Goal: Use online tool/utility: Utilize a website feature to perform a specific function

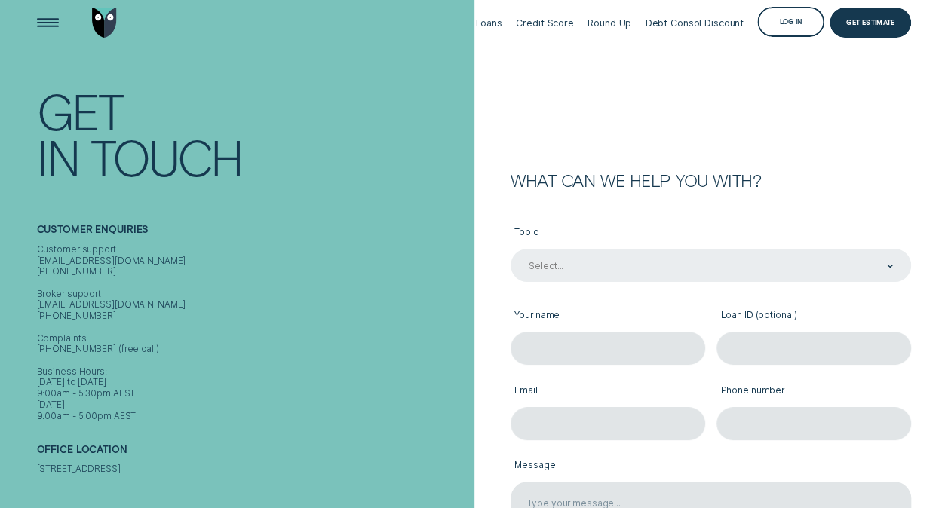
click at [679, 270] on div "Select..." at bounding box center [710, 265] width 366 height 13
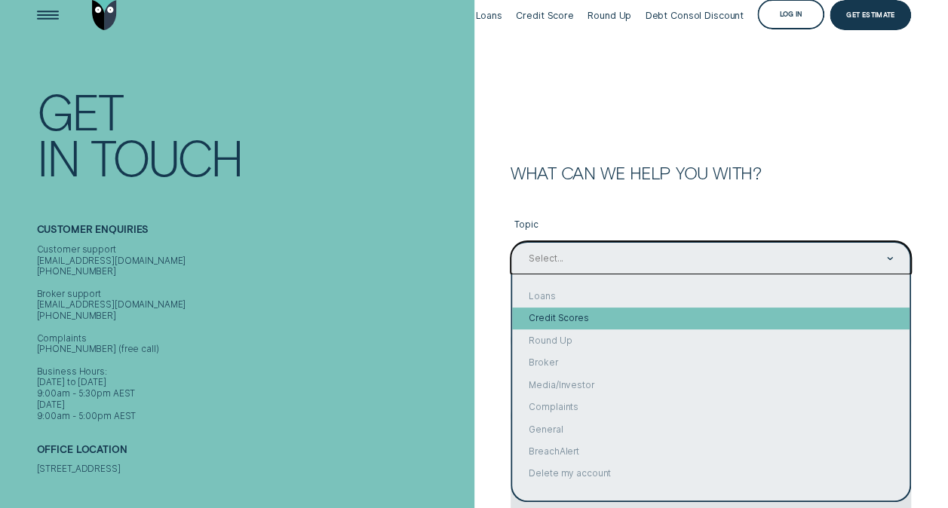
scroll to position [1, 0]
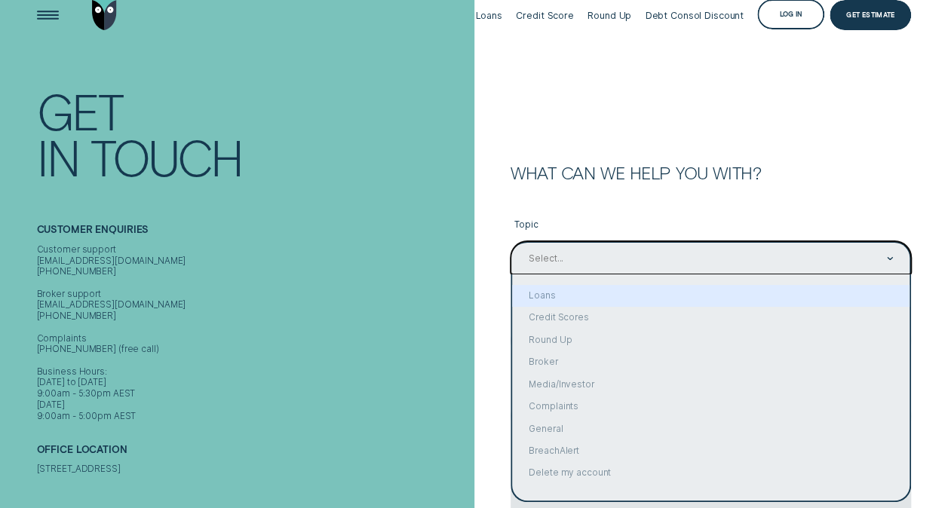
click at [438, 255] on div "Customer support [EMAIL_ADDRESS][DOMAIN_NAME] [PHONE_NUMBER] Broker support [EM…" at bounding box center [253, 333] width 432 height 178
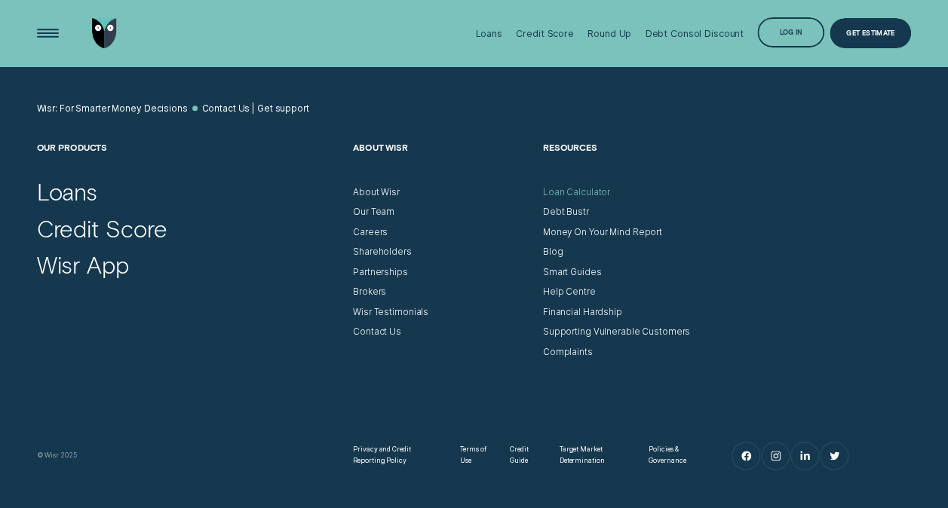
scroll to position [667, 0]
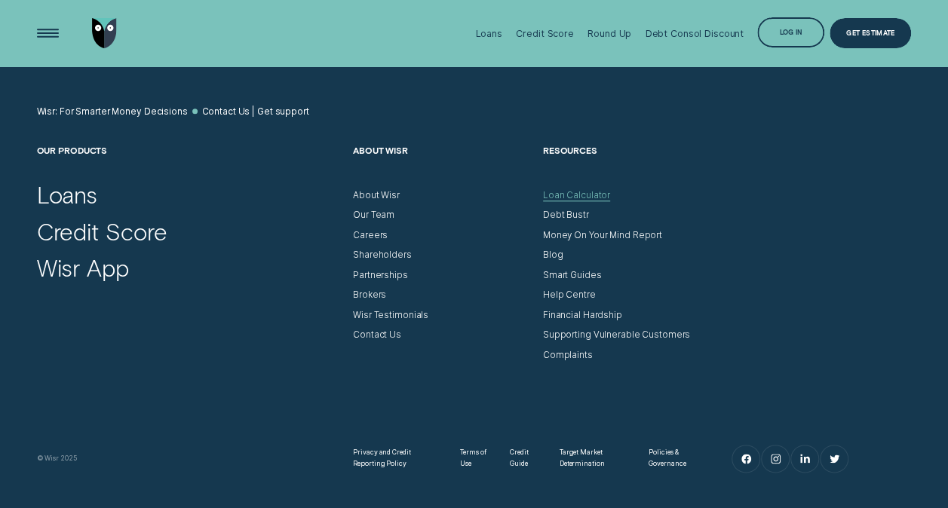
click at [582, 192] on div "Loan Calculator" at bounding box center [576, 195] width 67 height 11
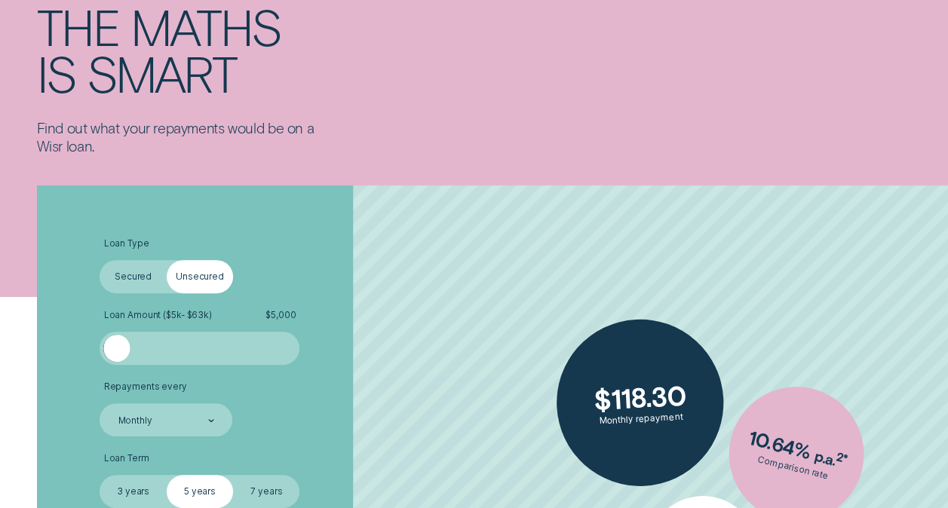
scroll to position [151, 0]
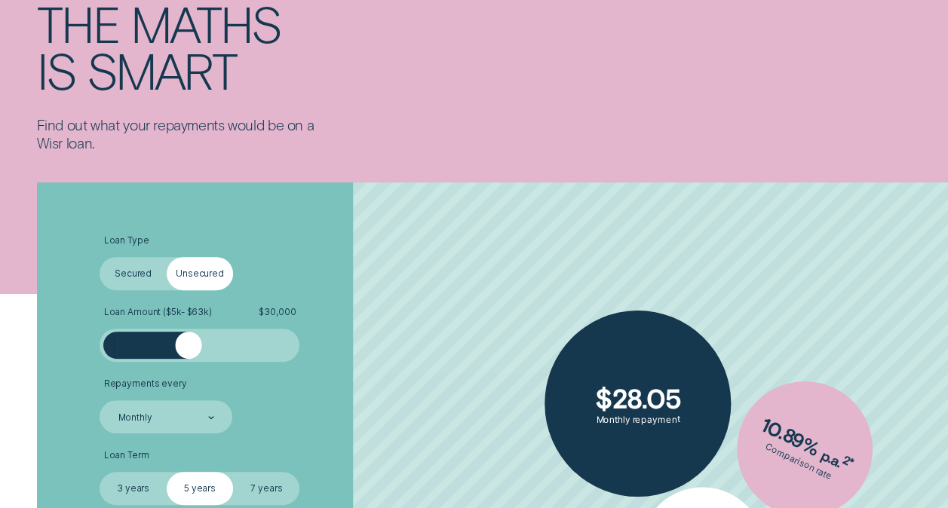
drag, startPoint x: 120, startPoint y: 348, endPoint x: 188, endPoint y: 350, distance: 67.9
click at [188, 350] on div at bounding box center [188, 345] width 26 height 26
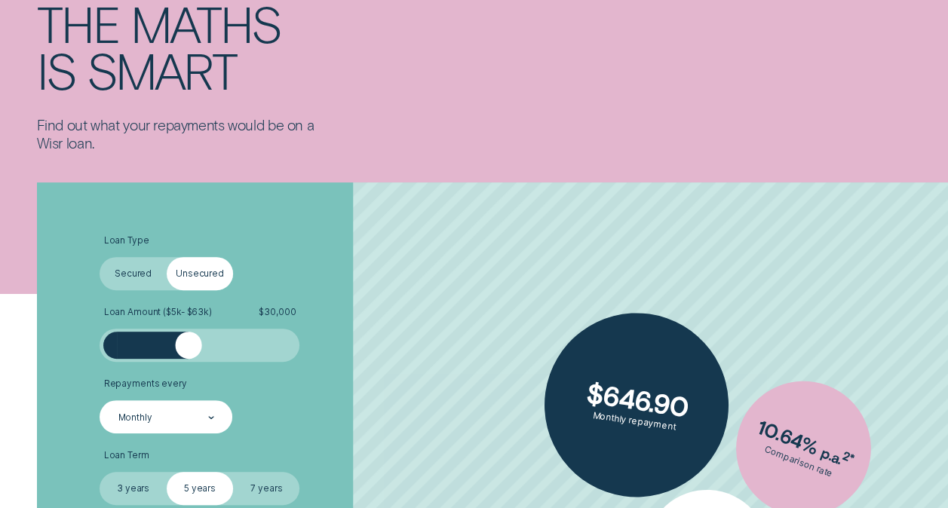
click at [210, 416] on icon at bounding box center [211, 417] width 6 height 3
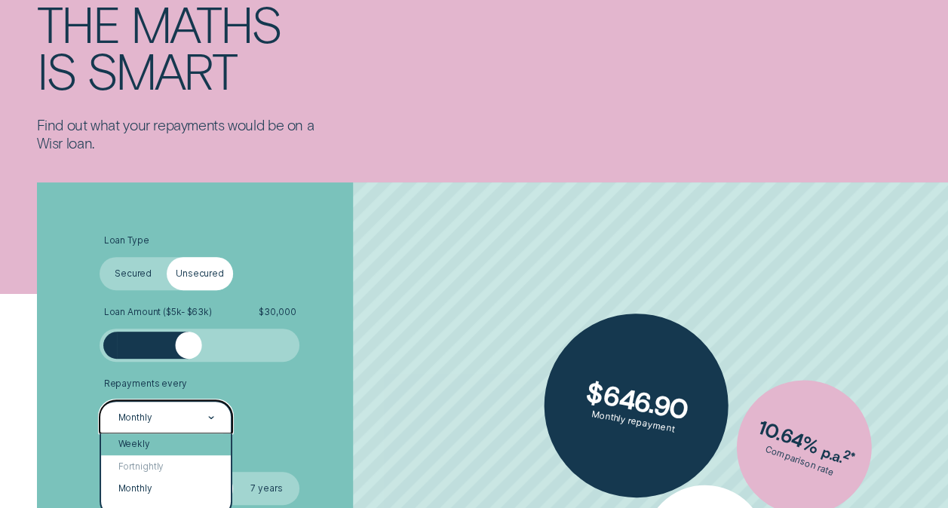
click at [193, 440] on div "Weekly" at bounding box center [166, 445] width 130 height 22
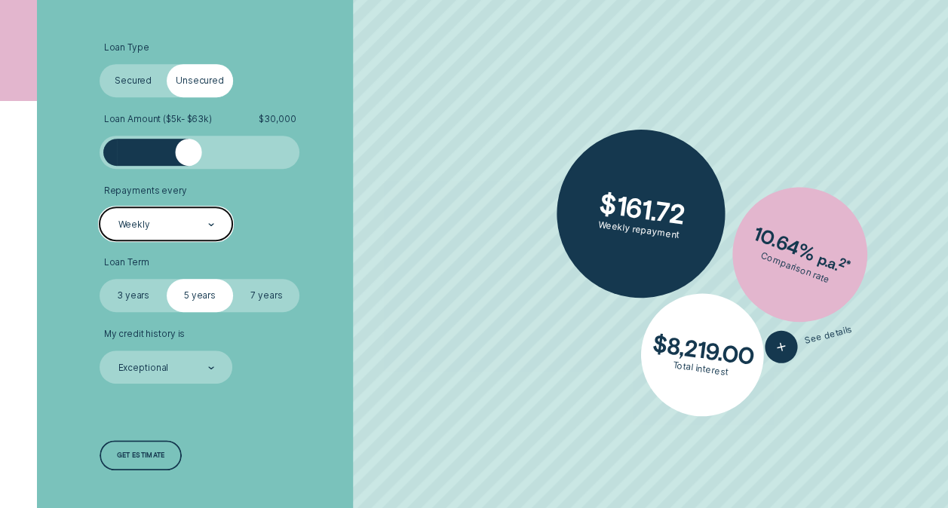
scroll to position [377, 0]
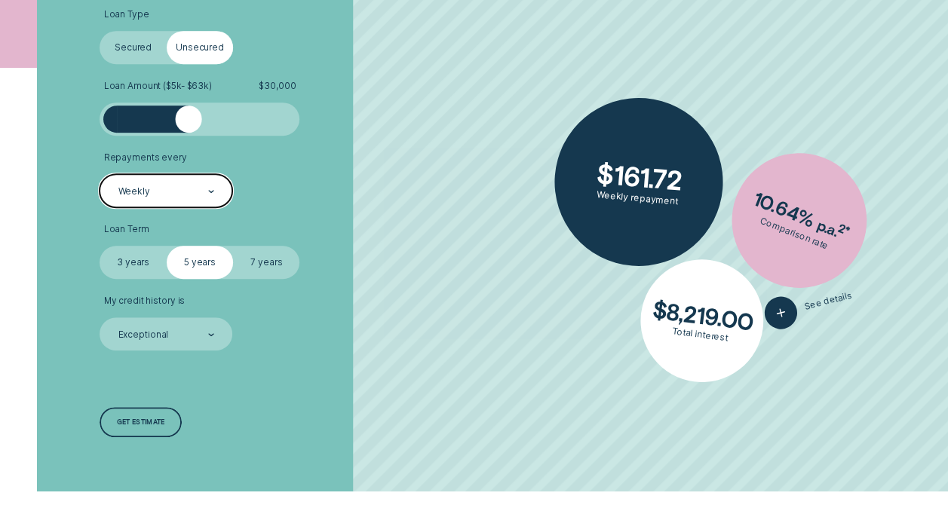
click at [267, 264] on label "7 years" at bounding box center [266, 262] width 66 height 33
click at [233, 246] on input "7 years" at bounding box center [233, 246] width 0 height 0
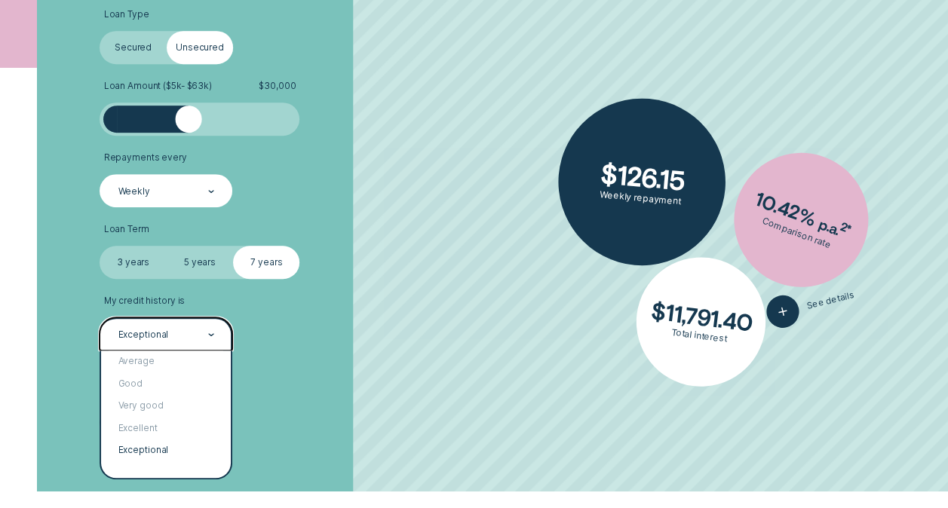
click at [208, 339] on div at bounding box center [211, 335] width 6 height 32
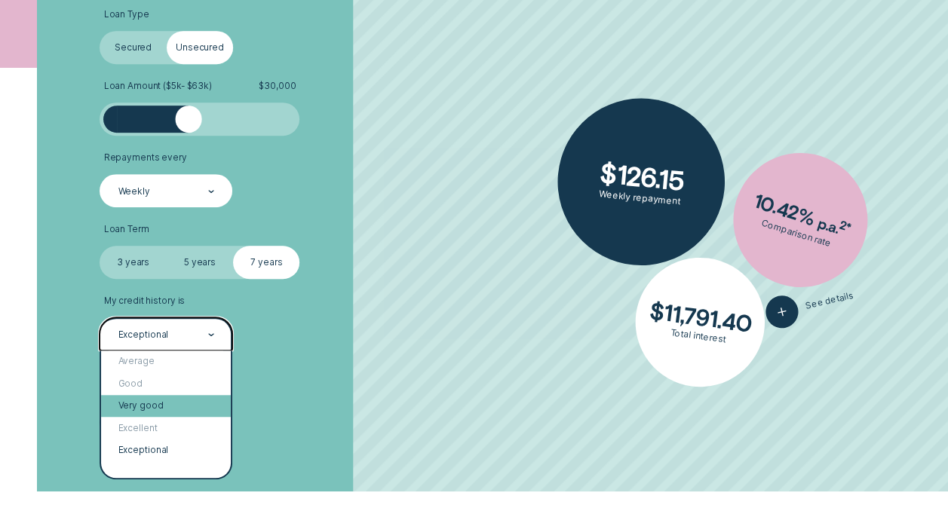
click at [170, 406] on div "Very good" at bounding box center [166, 406] width 130 height 22
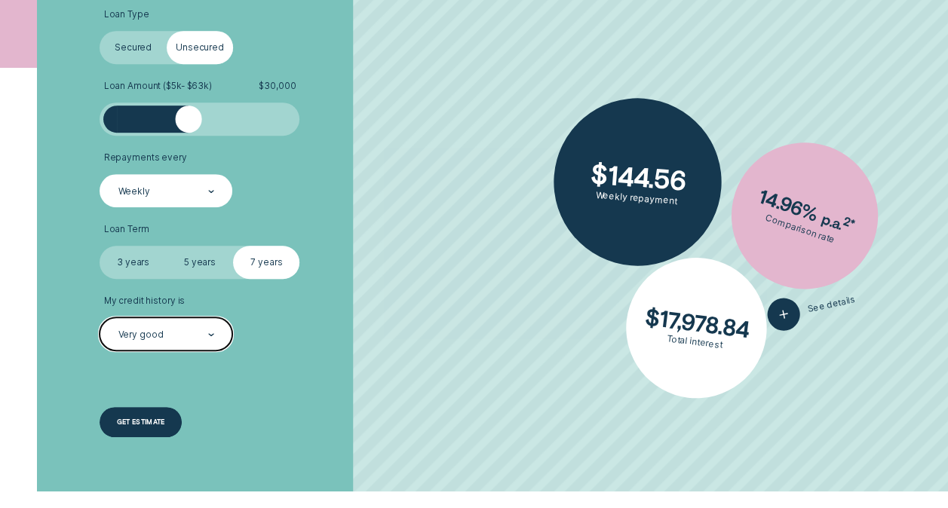
click at [165, 410] on div "Get estimate" at bounding box center [140, 422] width 81 height 30
